Goal: Find specific page/section: Find specific page/section

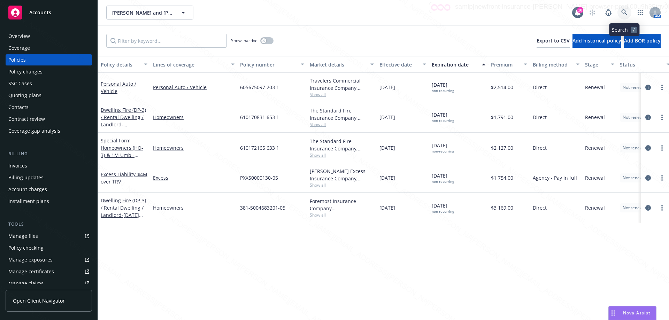
click at [623, 13] on icon at bounding box center [624, 12] width 6 height 6
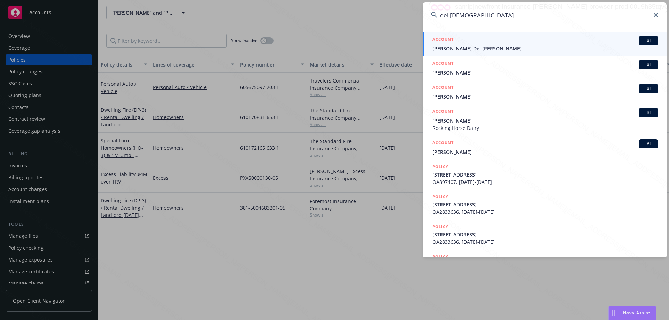
type input "del [DEMOGRAPHIC_DATA]"
click at [472, 52] on link "ACCOUNT BI [PERSON_NAME] Del [PERSON_NAME]" at bounding box center [545, 44] width 244 height 24
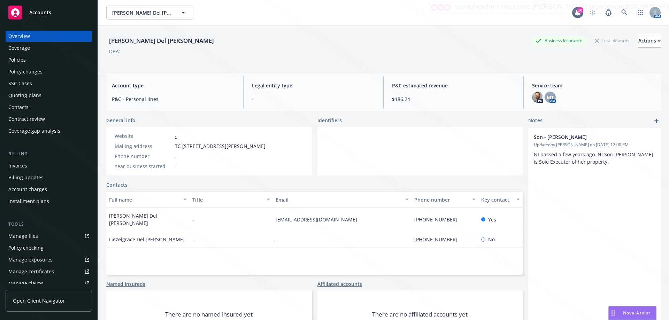
click at [8, 58] on link "Policies" at bounding box center [49, 59] width 86 height 11
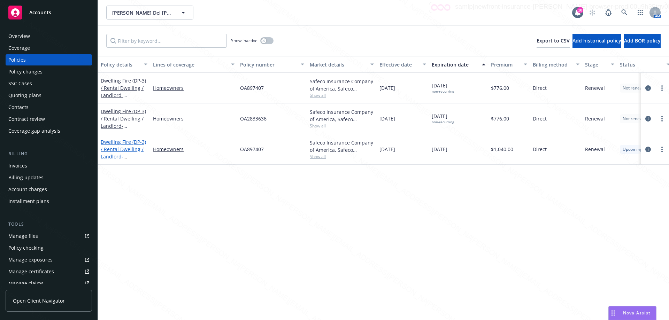
click at [127, 150] on link "Dwelling Fire (DP-3) / Rental Dwelling / Landlord - [STREET_ADDRESS]" at bounding box center [123, 153] width 45 height 29
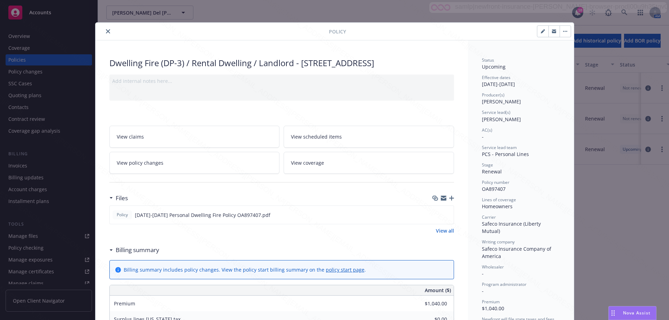
click at [104, 31] on button "close" at bounding box center [108, 31] width 8 height 8
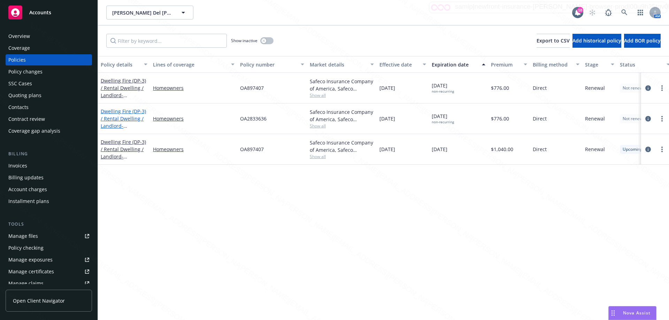
click at [129, 119] on link "Dwelling Fire (DP-3) / Rental Dwelling / Landlord - [STREET_ADDRESS]" at bounding box center [123, 122] width 45 height 29
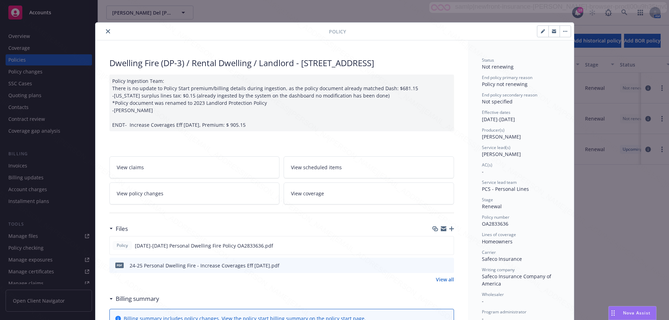
click at [106, 32] on icon "close" at bounding box center [108, 31] width 4 height 4
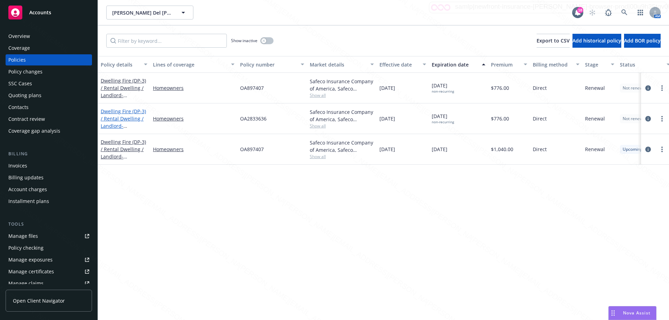
click at [120, 120] on link "Dwelling Fire (DP-3) / Rental Dwelling / Landlord - [STREET_ADDRESS]" at bounding box center [123, 122] width 45 height 29
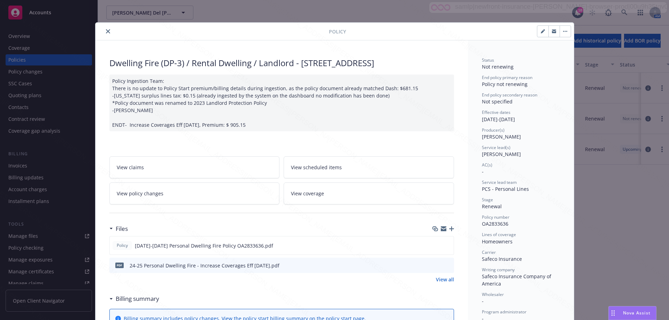
scroll to position [21, 0]
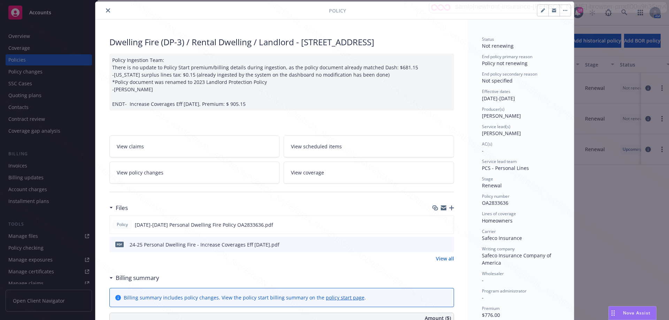
click at [107, 10] on icon "close" at bounding box center [108, 10] width 4 height 4
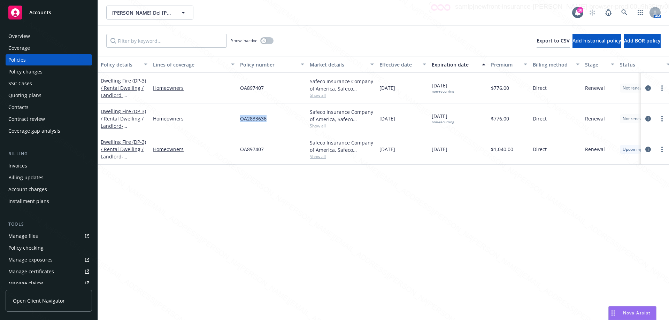
drag, startPoint x: 238, startPoint y: 120, endPoint x: 277, endPoint y: 120, distance: 38.7
click at [277, 120] on div "OA2833636" at bounding box center [272, 118] width 70 height 31
copy span "OA2833636"
drag, startPoint x: 238, startPoint y: 90, endPoint x: 276, endPoint y: 91, distance: 37.6
click at [276, 91] on div "OA897407" at bounding box center [272, 88] width 70 height 31
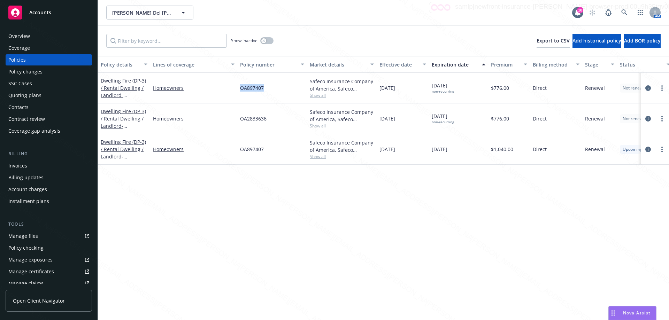
copy span "OA897407"
